Goal: Transaction & Acquisition: Download file/media

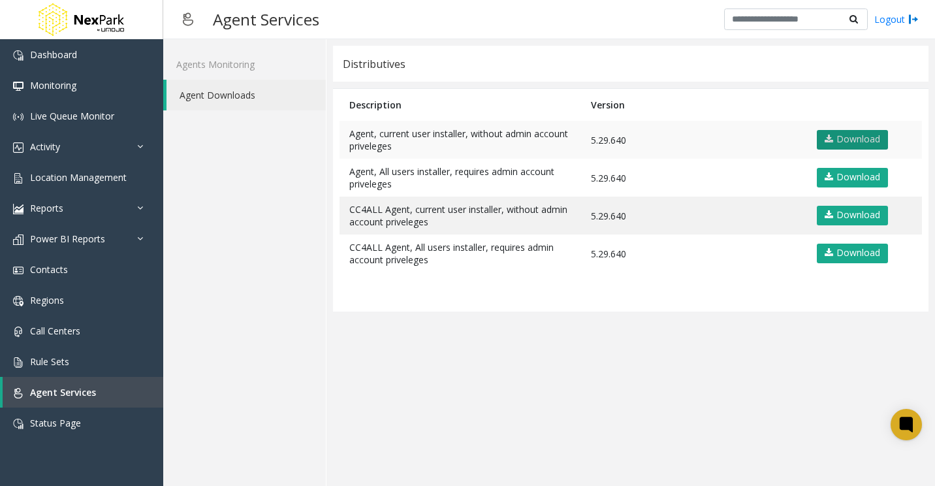
click at [878, 140] on link "Download" at bounding box center [852, 140] width 71 height 20
